Goal: Task Accomplishment & Management: Complete application form

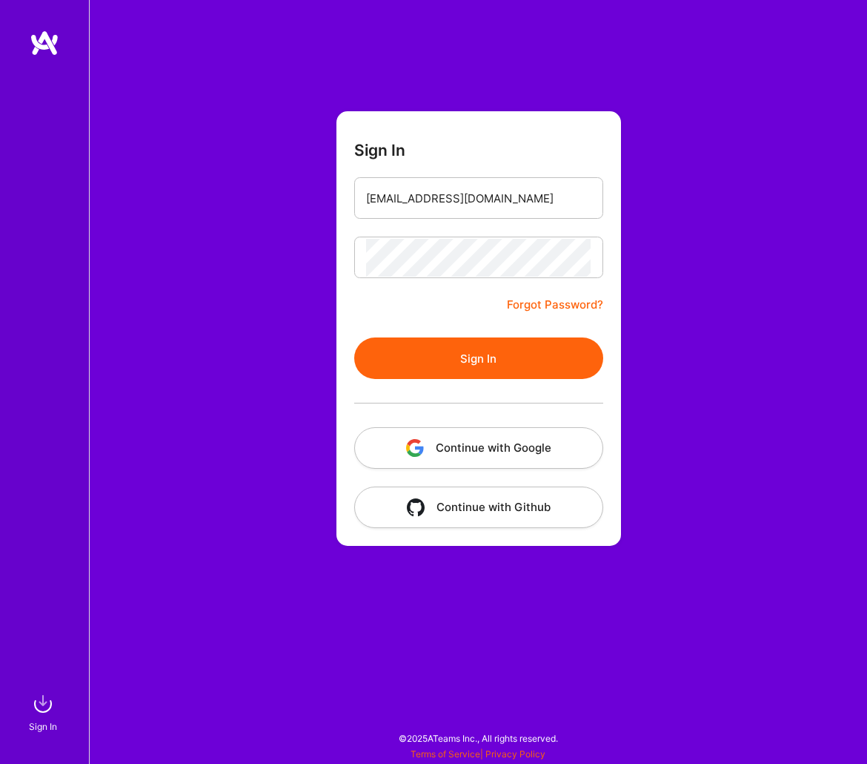
click at [457, 380] on div at bounding box center [478, 403] width 249 height 48
click at [462, 371] on button "Sign In" at bounding box center [478, 358] width 249 height 42
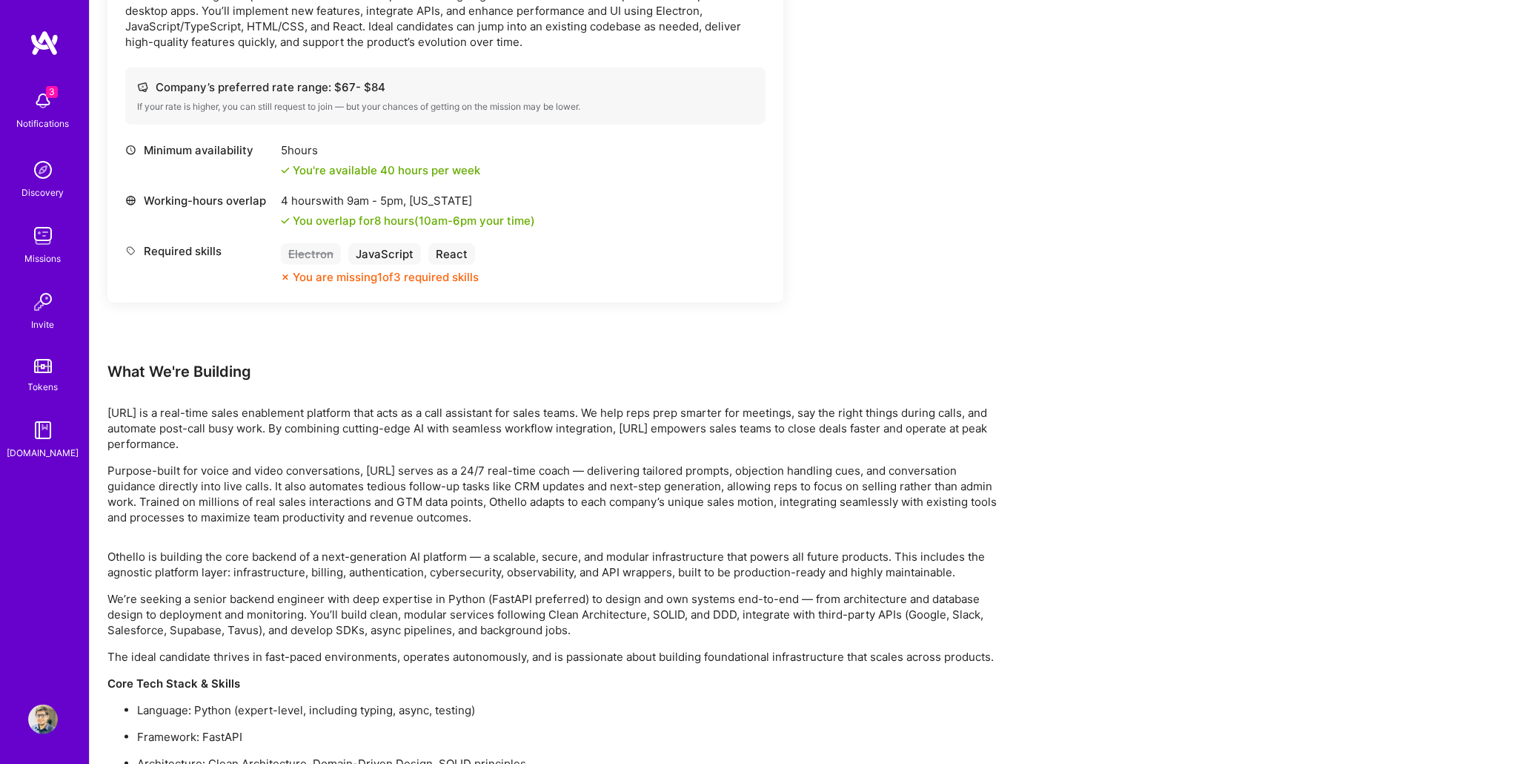
scroll to position [1348, 0]
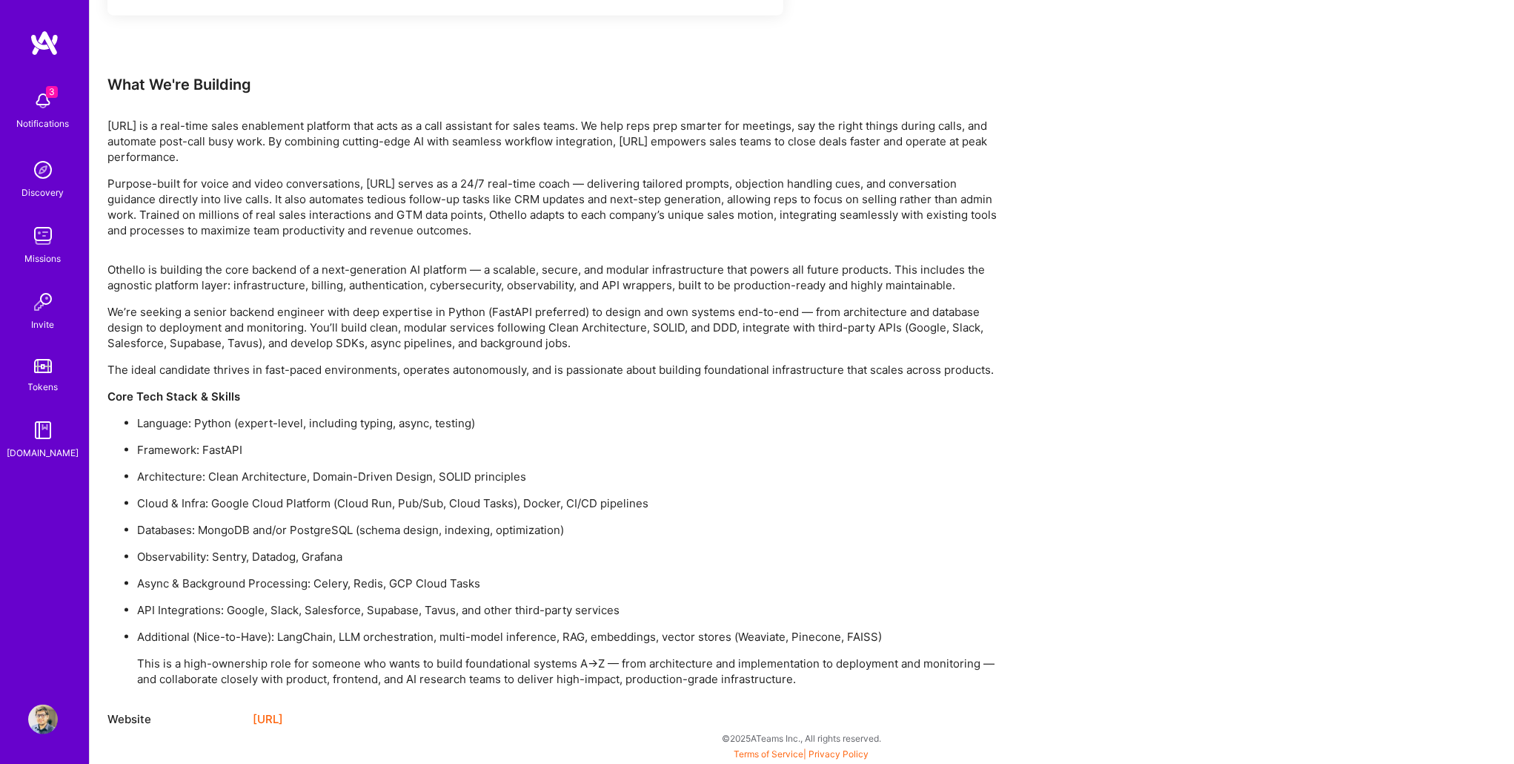
click at [283, 726] on link "[URL]" at bounding box center [268, 719] width 30 height 18
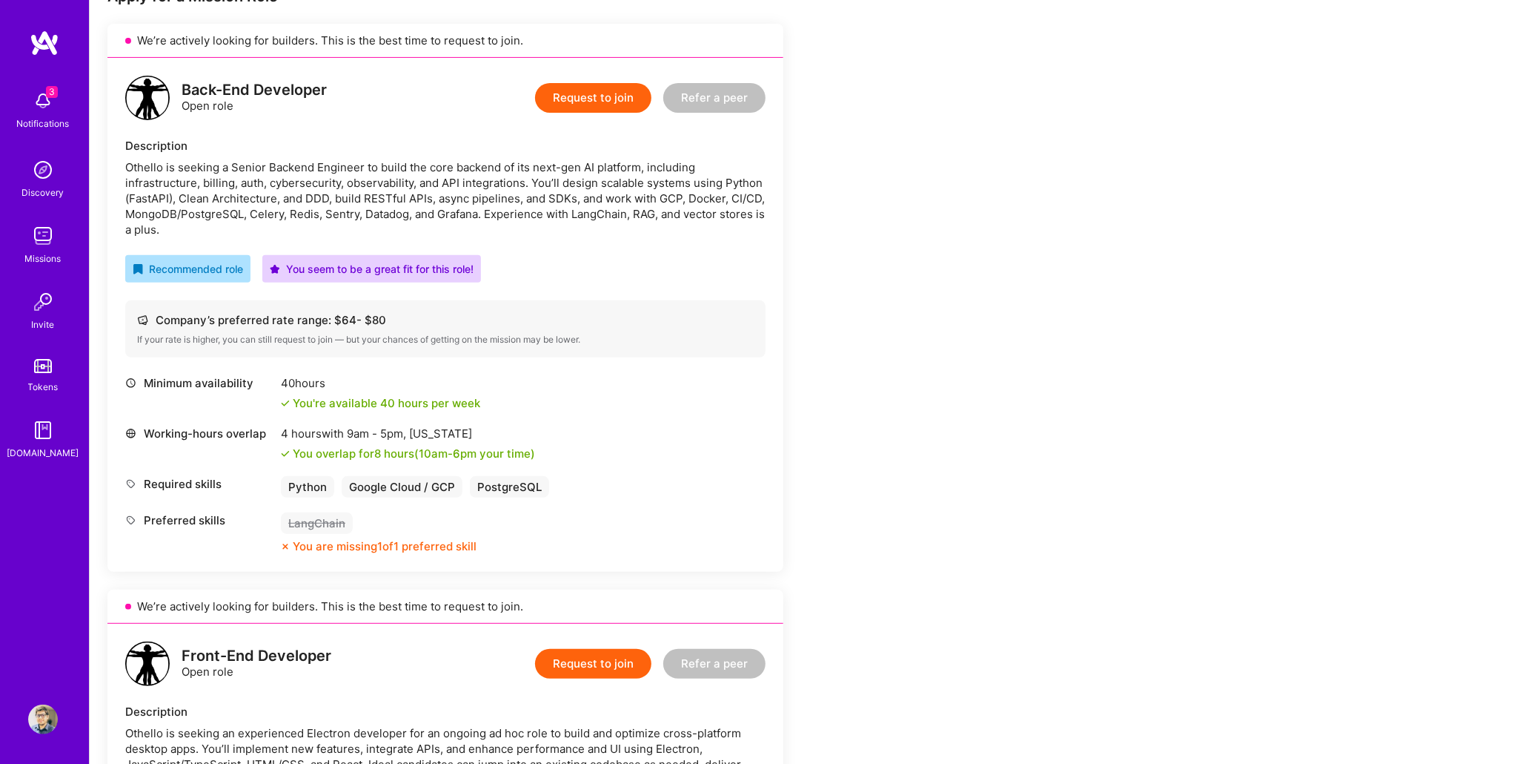
scroll to position [162, 0]
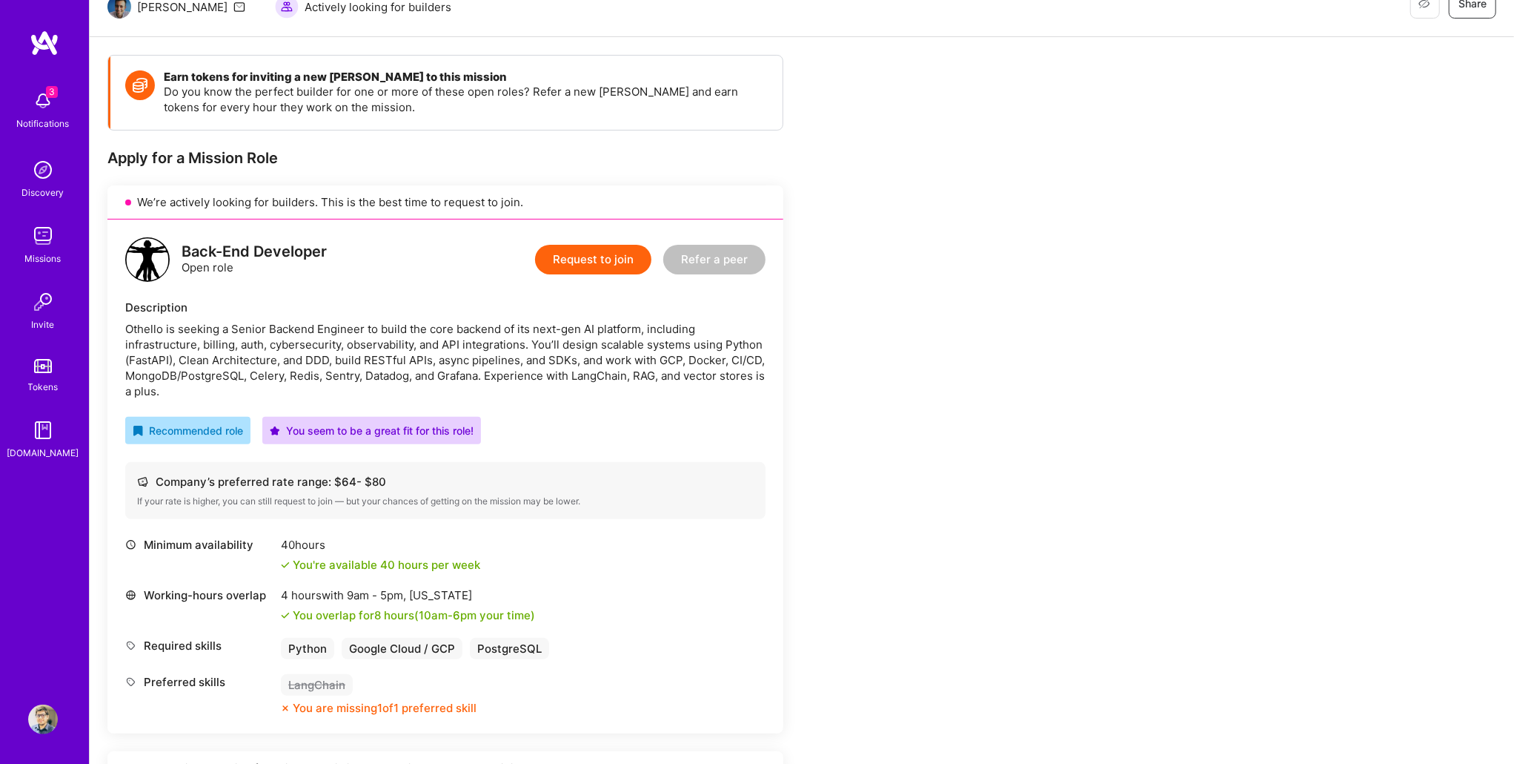
click at [594, 259] on button "Request to join" at bounding box center [593, 260] width 116 height 30
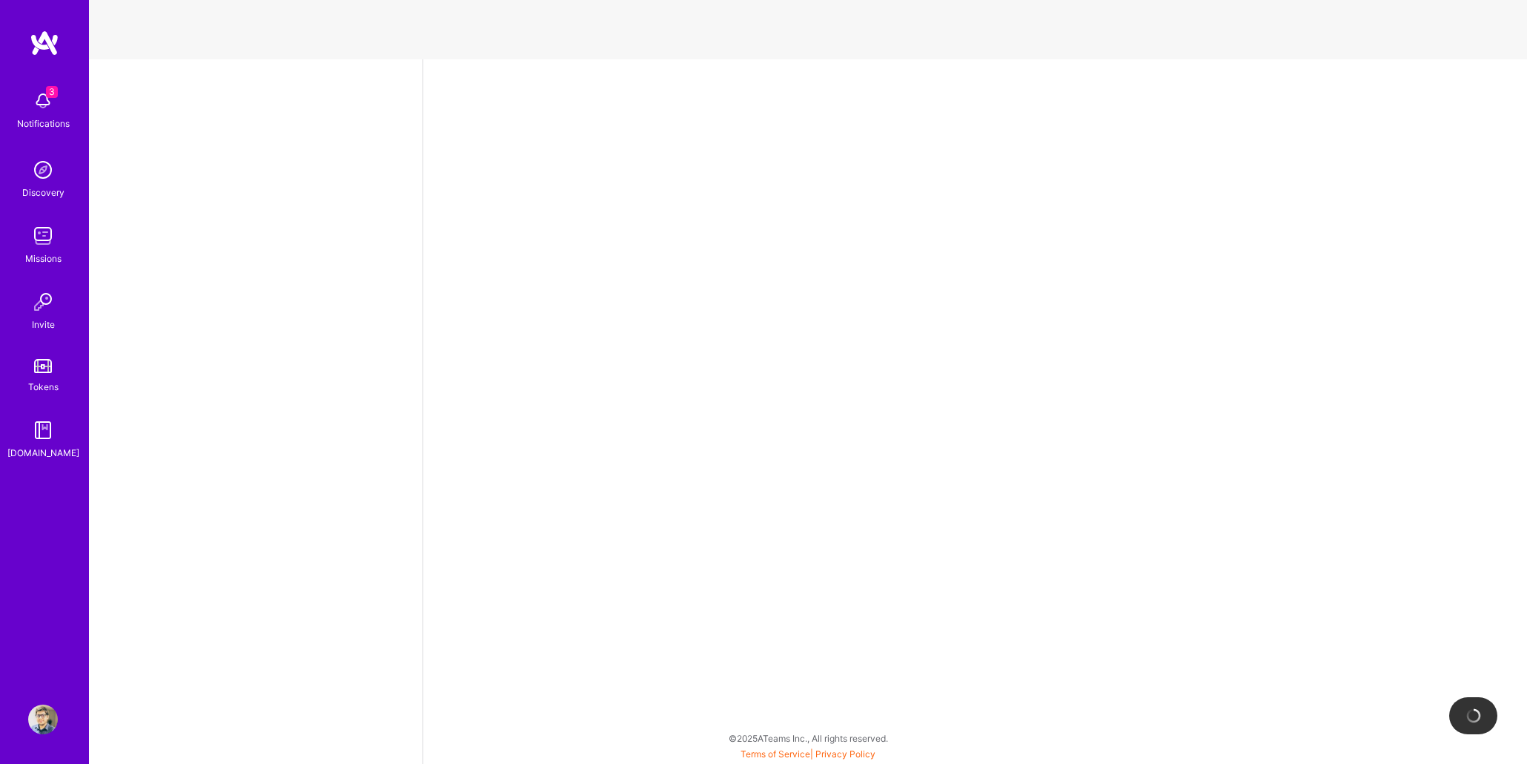
select select "AR"
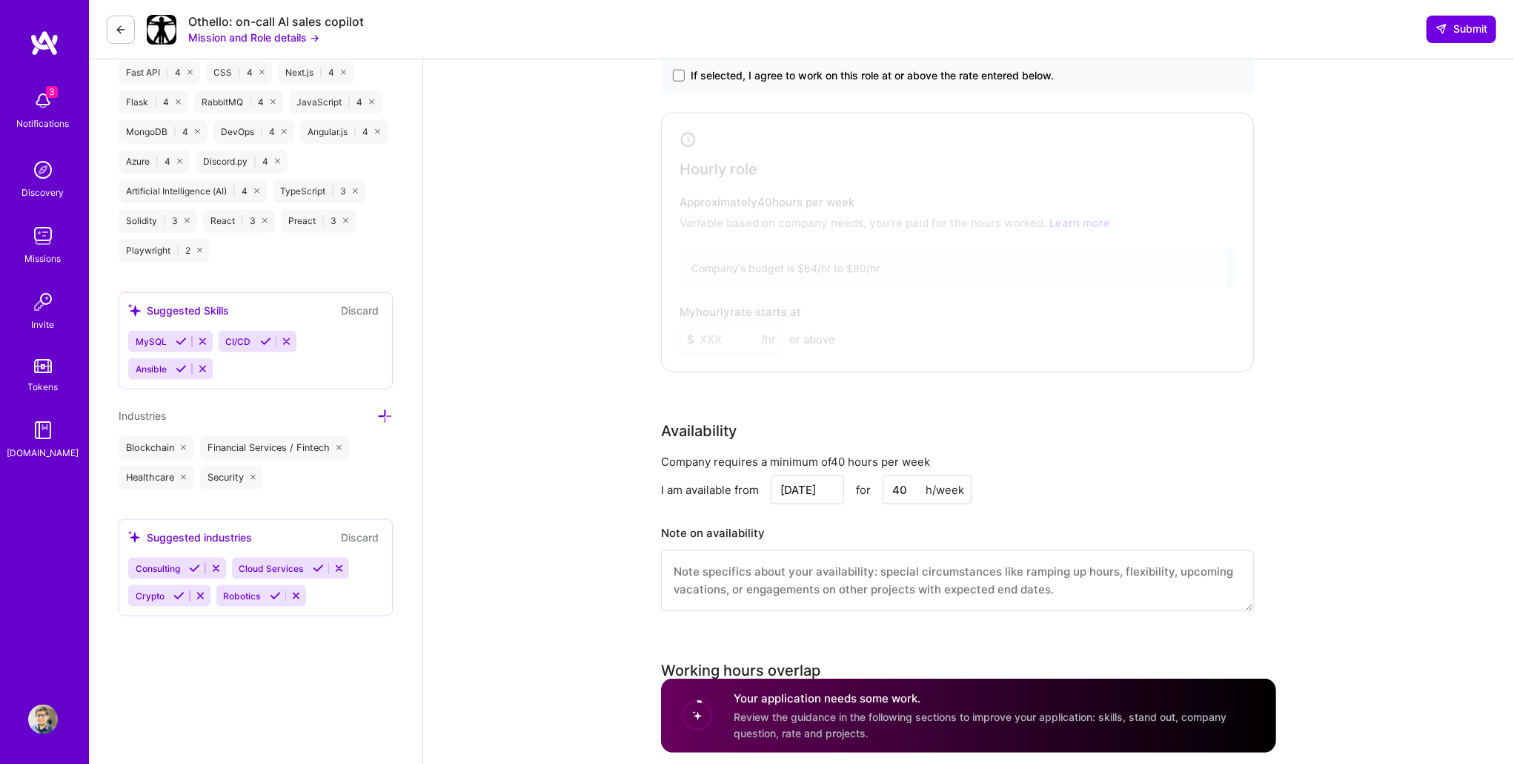
scroll to position [988, 0]
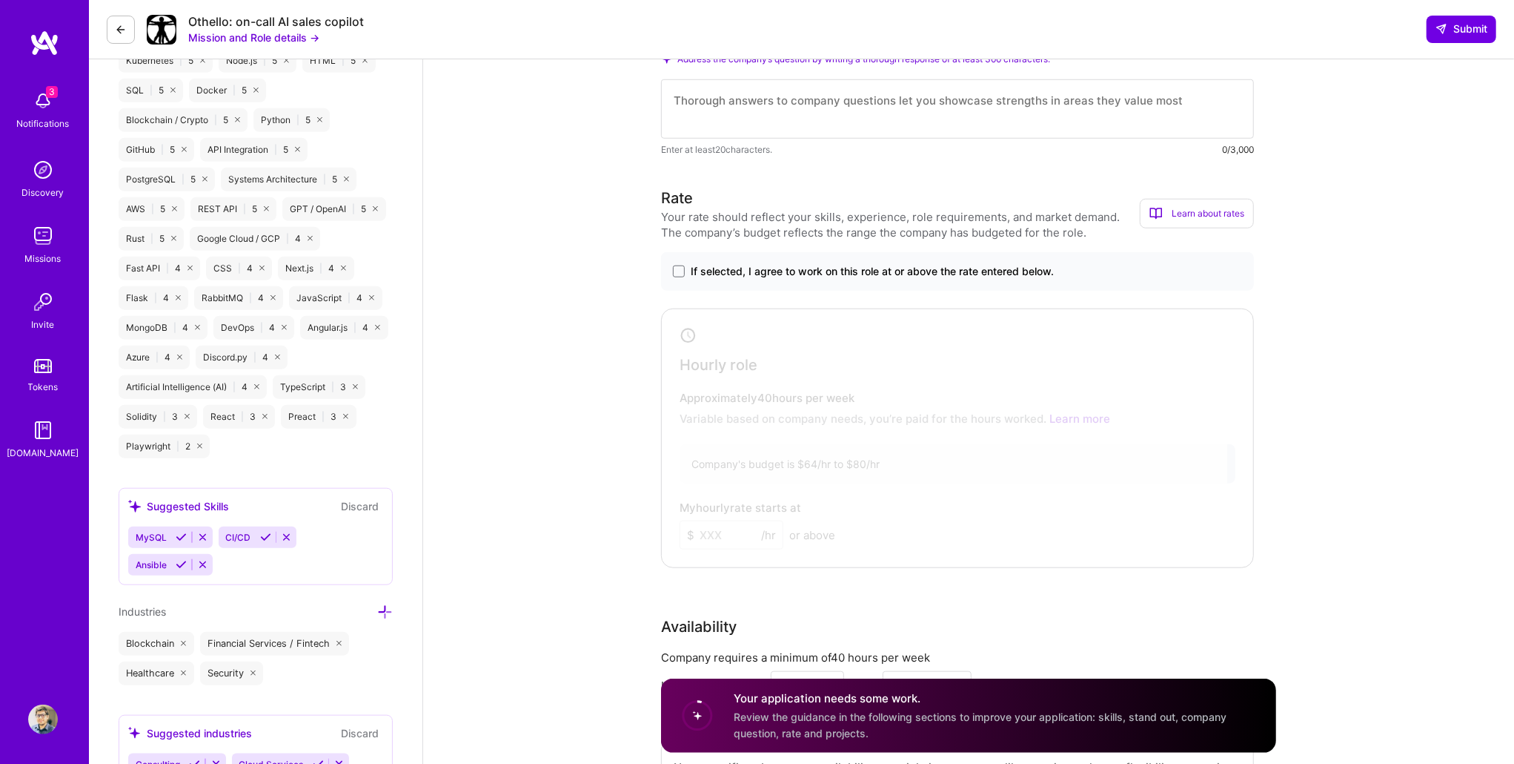
click at [811, 269] on span "If selected, I agree to work on this role at or above the rate entered below." at bounding box center [872, 271] width 363 height 15
click at [0, 0] on input "If selected, I agree to work on this role at or above the rate entered below." at bounding box center [0, 0] width 0 height 0
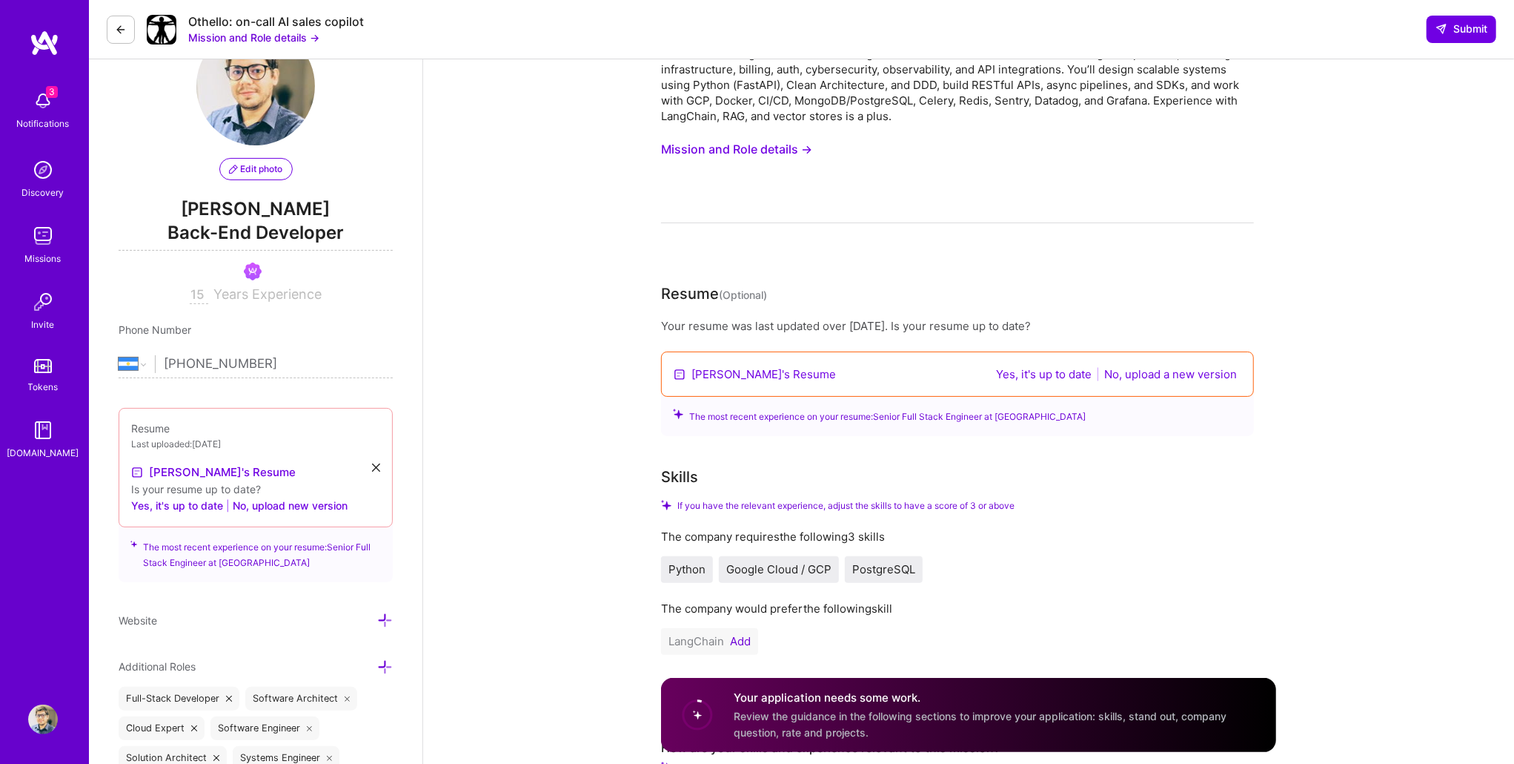
scroll to position [0, 0]
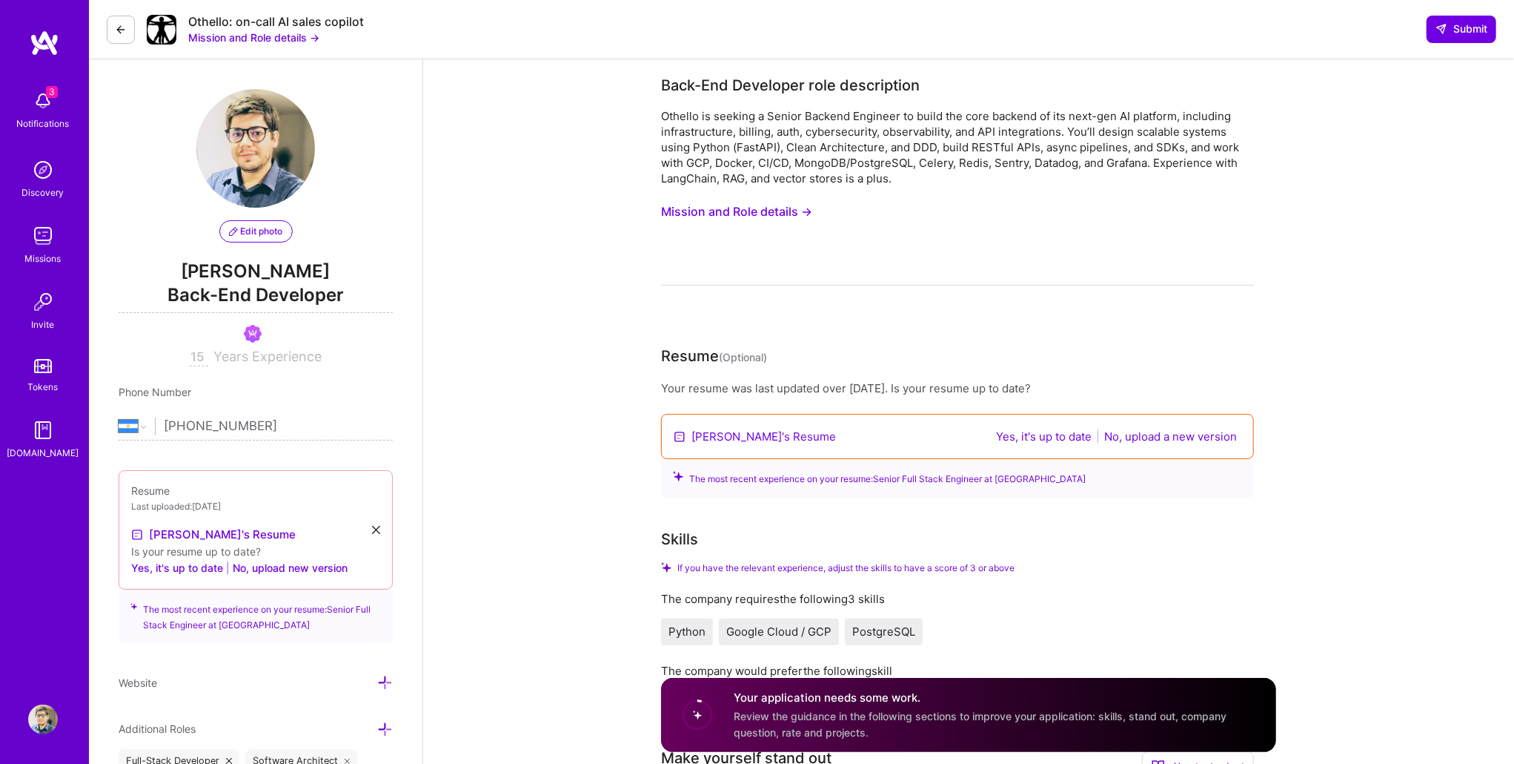
click at [798, 219] on button "Mission and Role details →" at bounding box center [736, 211] width 151 height 27
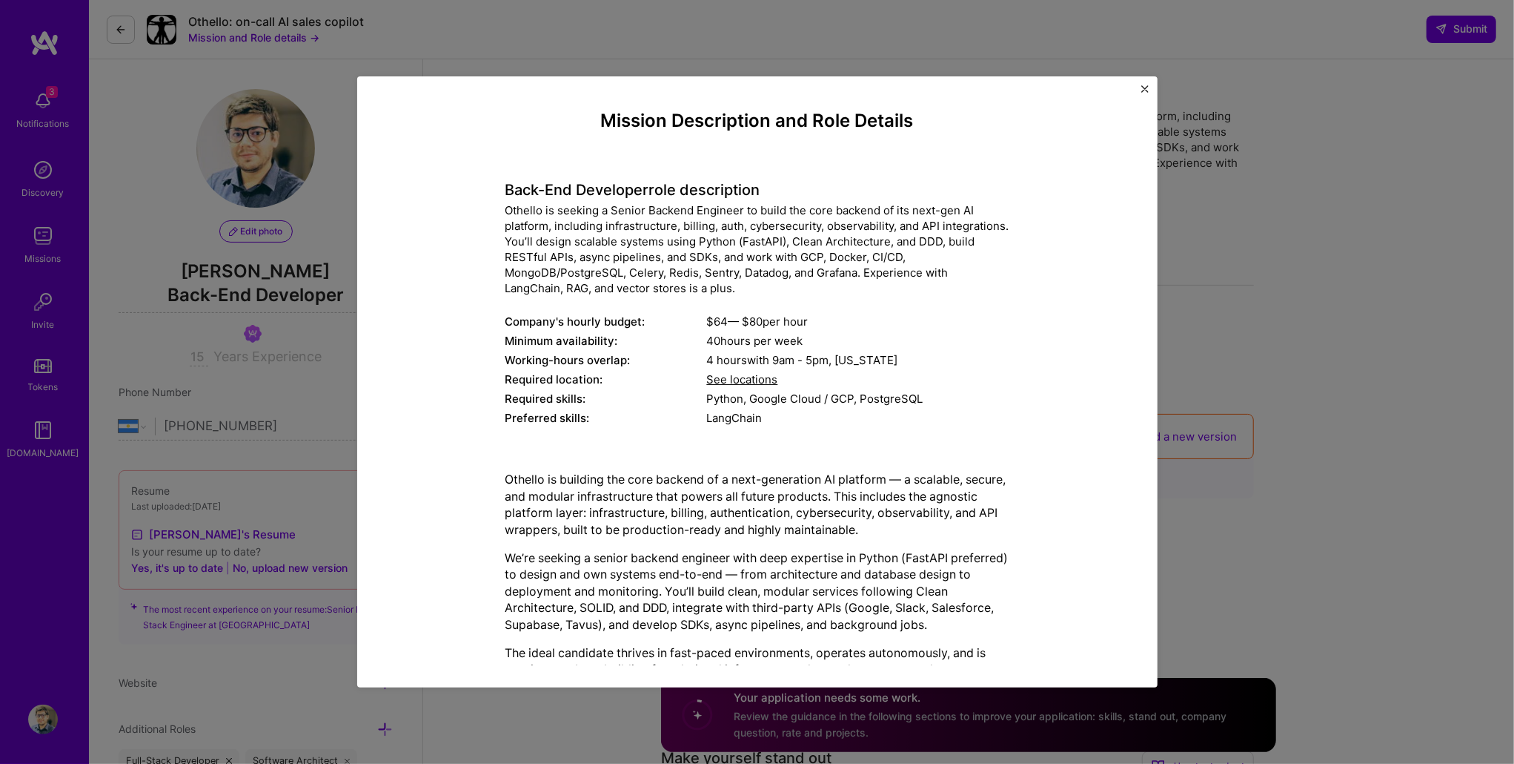
click at [709, 381] on span "See locations" at bounding box center [742, 379] width 71 height 14
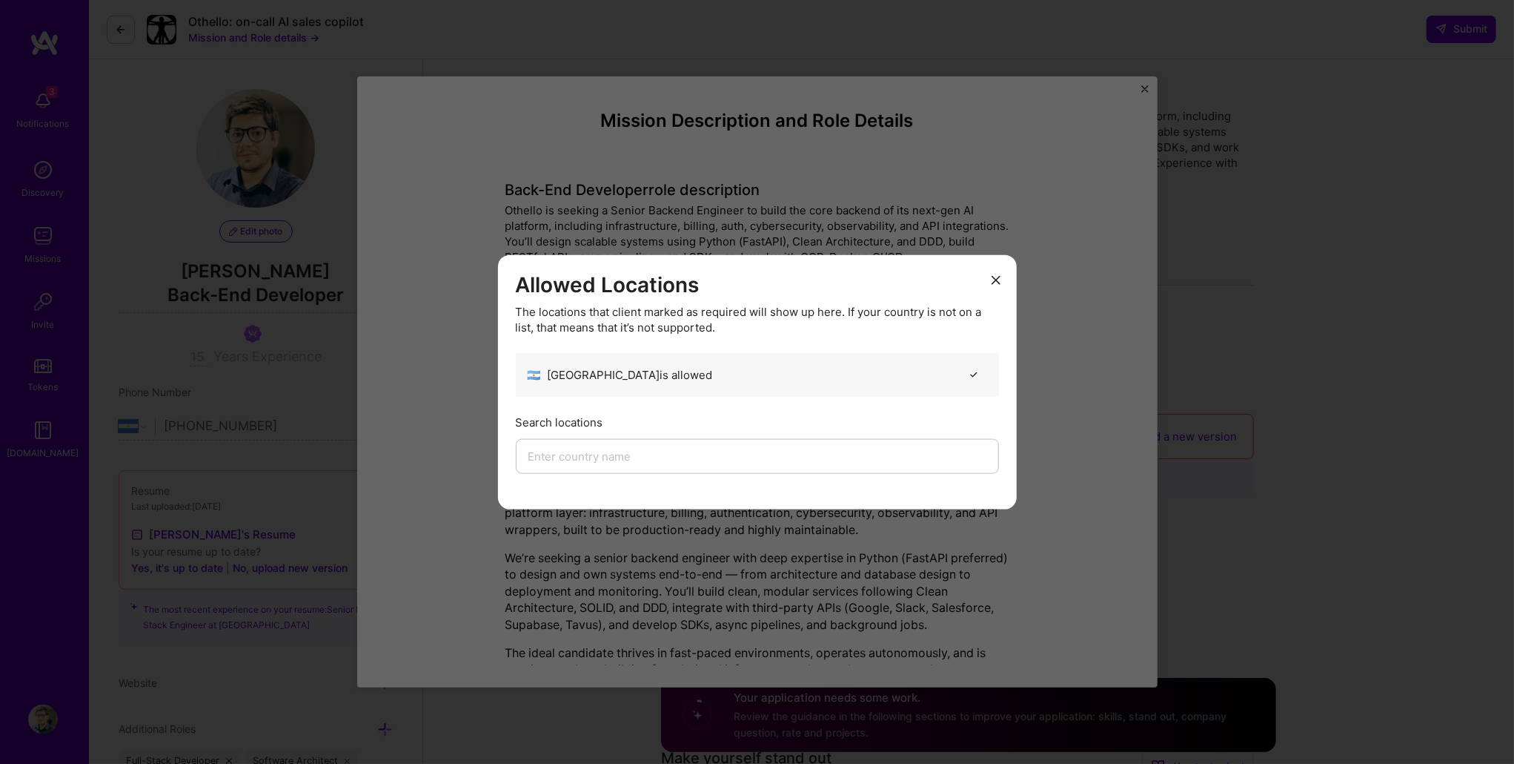
click at [867, 284] on button "modal" at bounding box center [996, 279] width 18 height 24
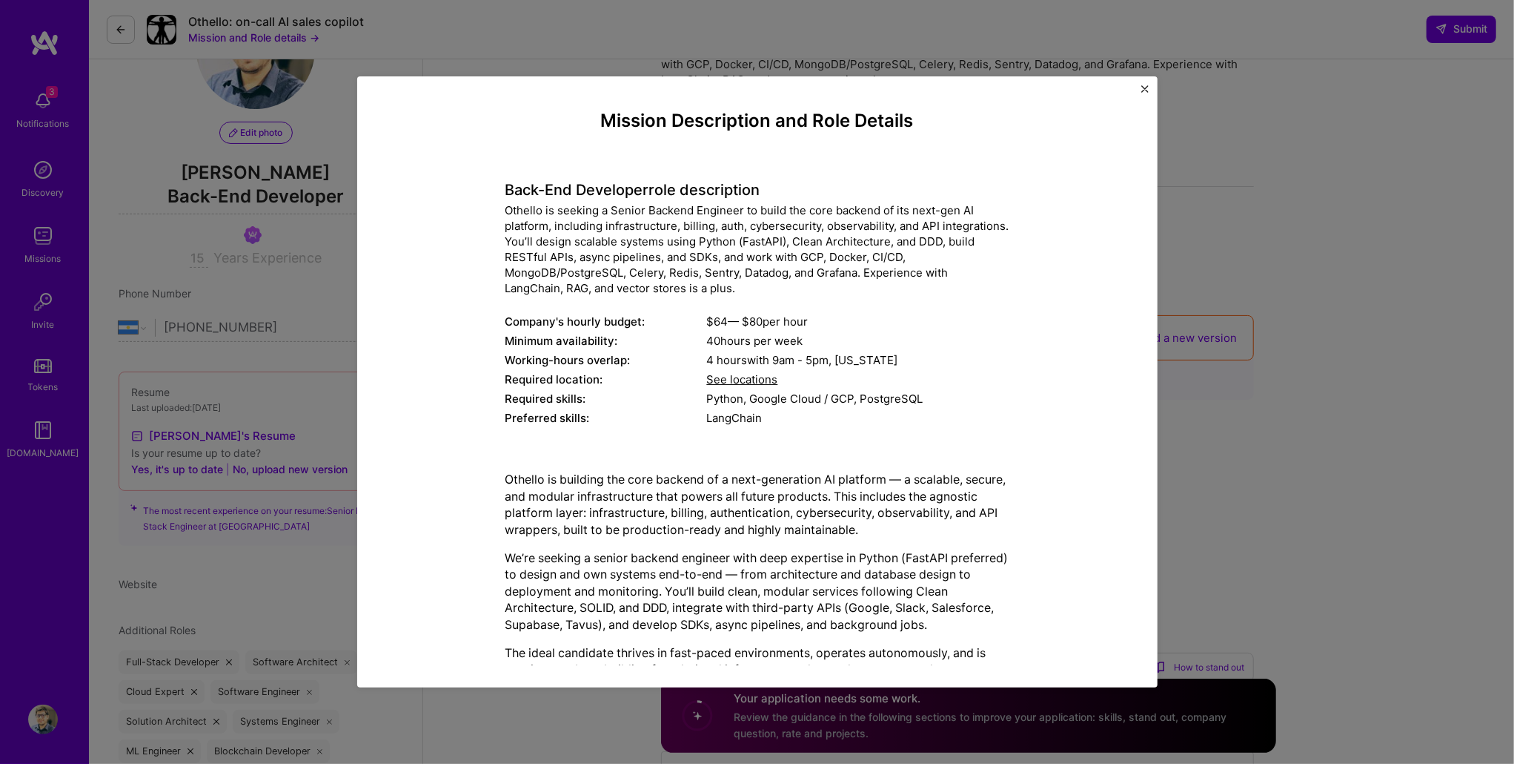
click at [867, 89] on img "Close" at bounding box center [1145, 88] width 7 height 7
